Goal: Check status: Check status

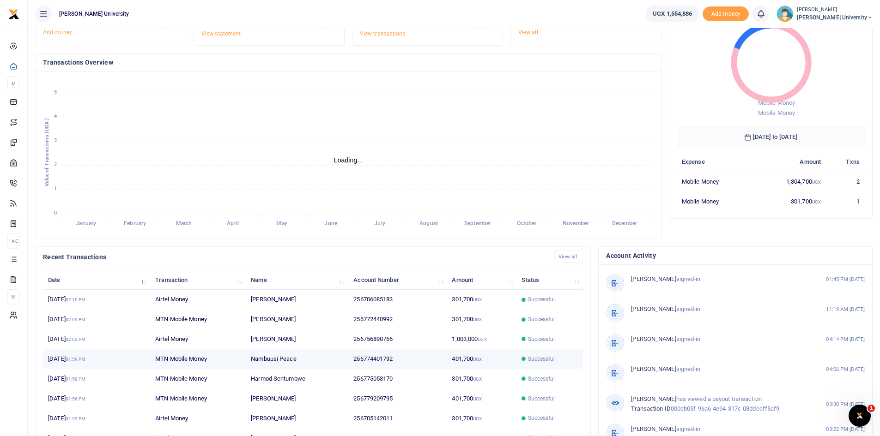
scroll to position [115, 0]
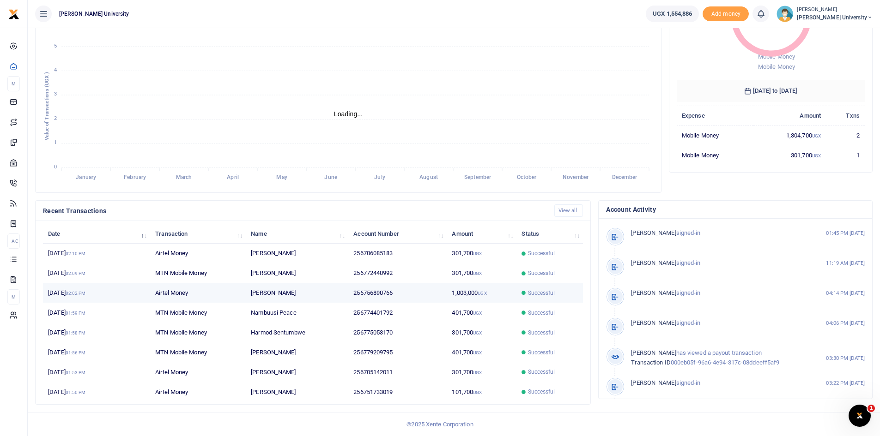
click at [540, 293] on span "Successful" at bounding box center [541, 293] width 27 height 8
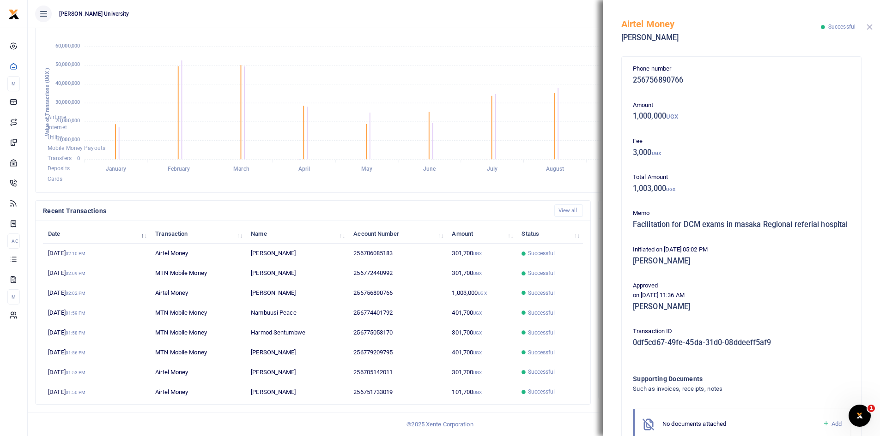
click at [868, 26] on button "Close" at bounding box center [869, 27] width 6 height 6
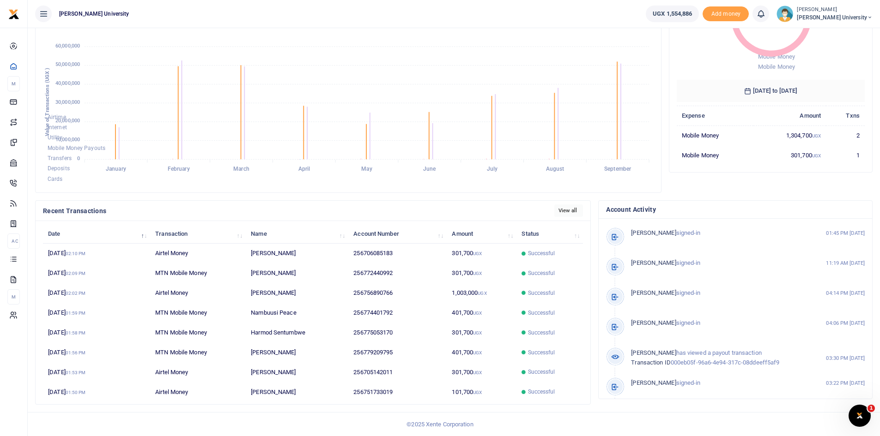
click at [569, 209] on link "View all" at bounding box center [568, 211] width 29 height 12
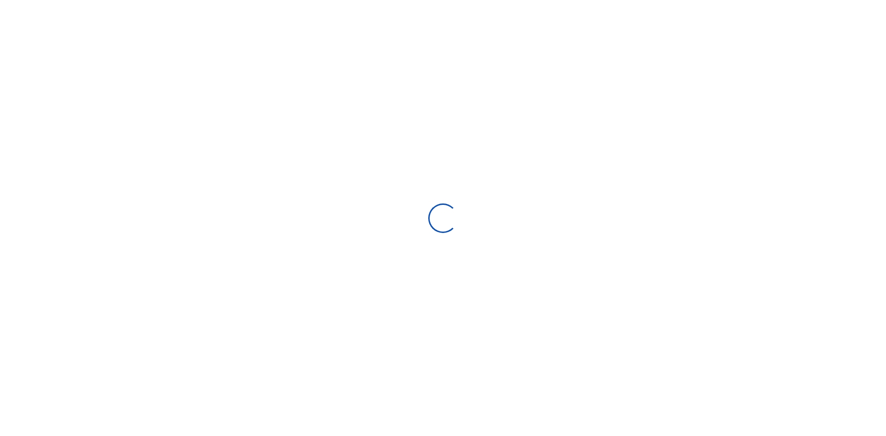
select select
type input "08/24/2025 - 09/22/2025"
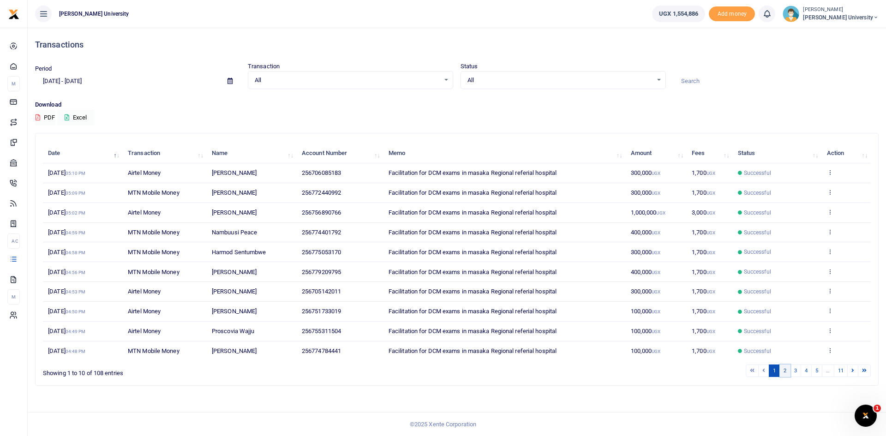
click at [782, 368] on link "2" at bounding box center [785, 371] width 11 height 12
